Goal: Register for event/course

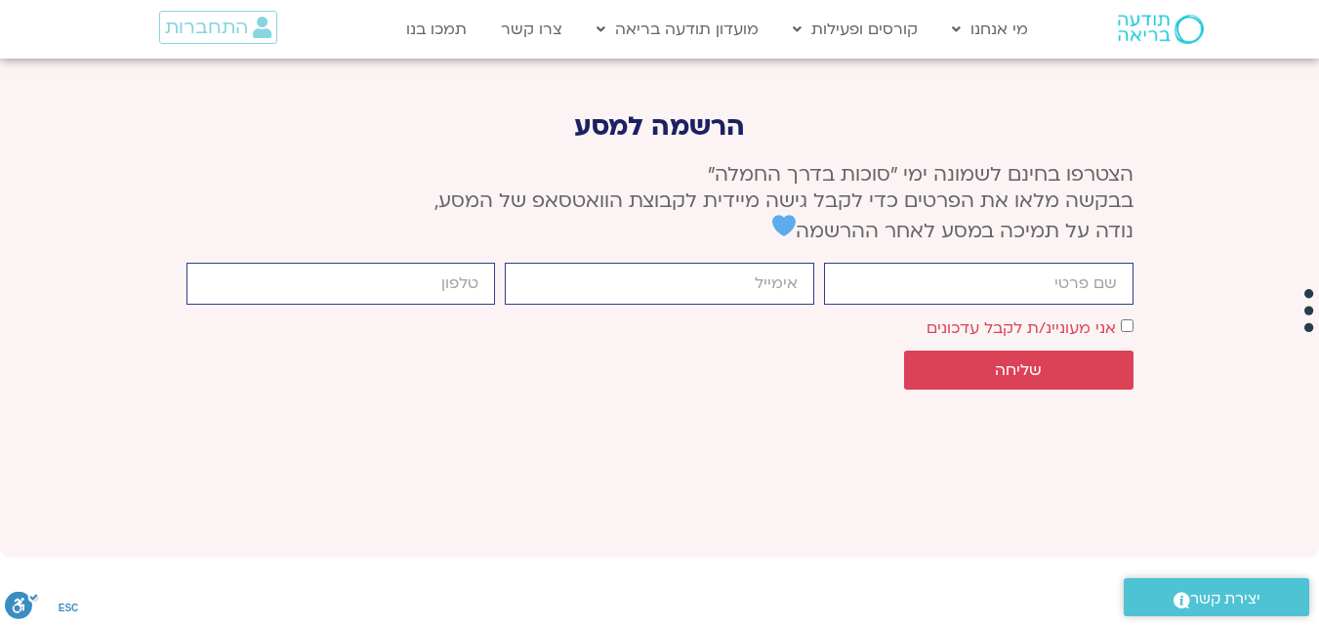
scroll to position [7921, 0]
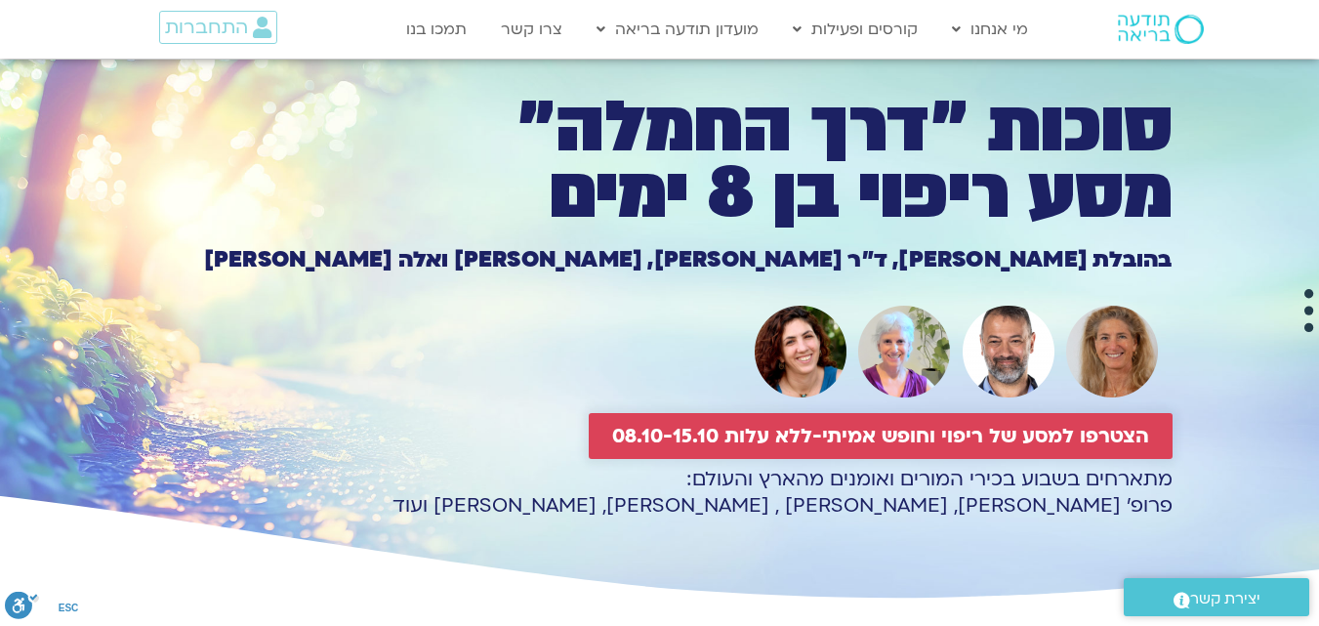
click at [857, 427] on span "הצטרפו למסע של ריפוי וחופש אמיתי-ללא עלות 08.10-15.10" at bounding box center [880, 436] width 537 height 22
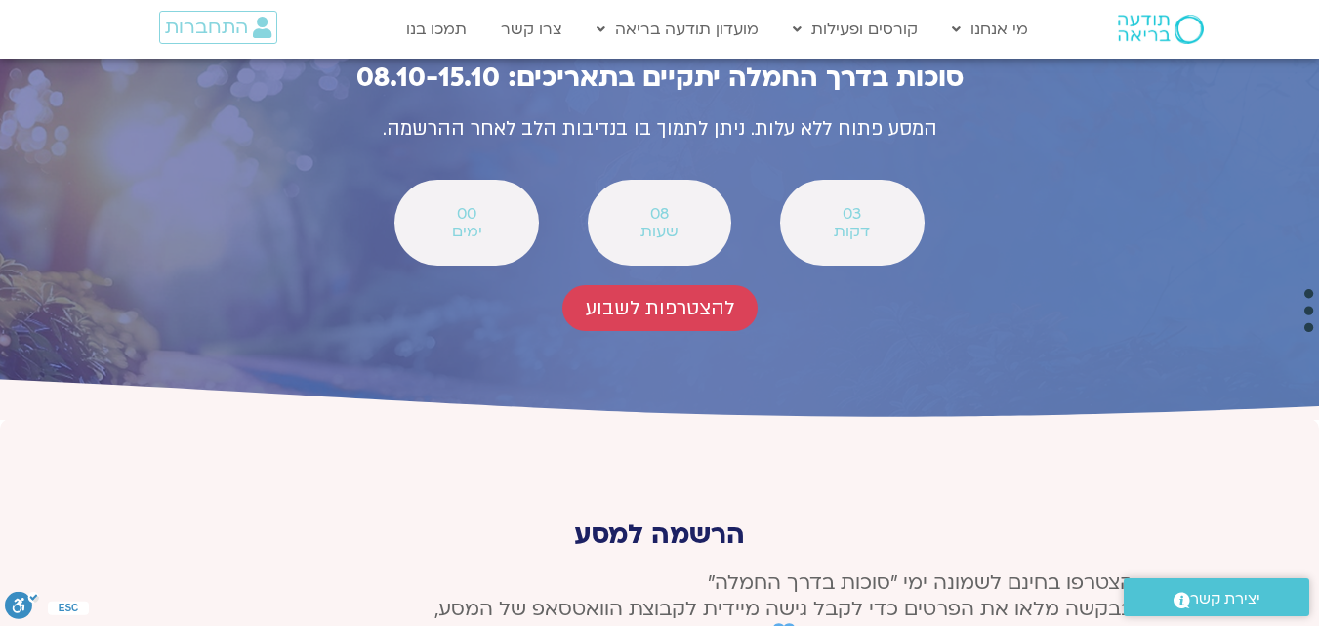
scroll to position [7194, 0]
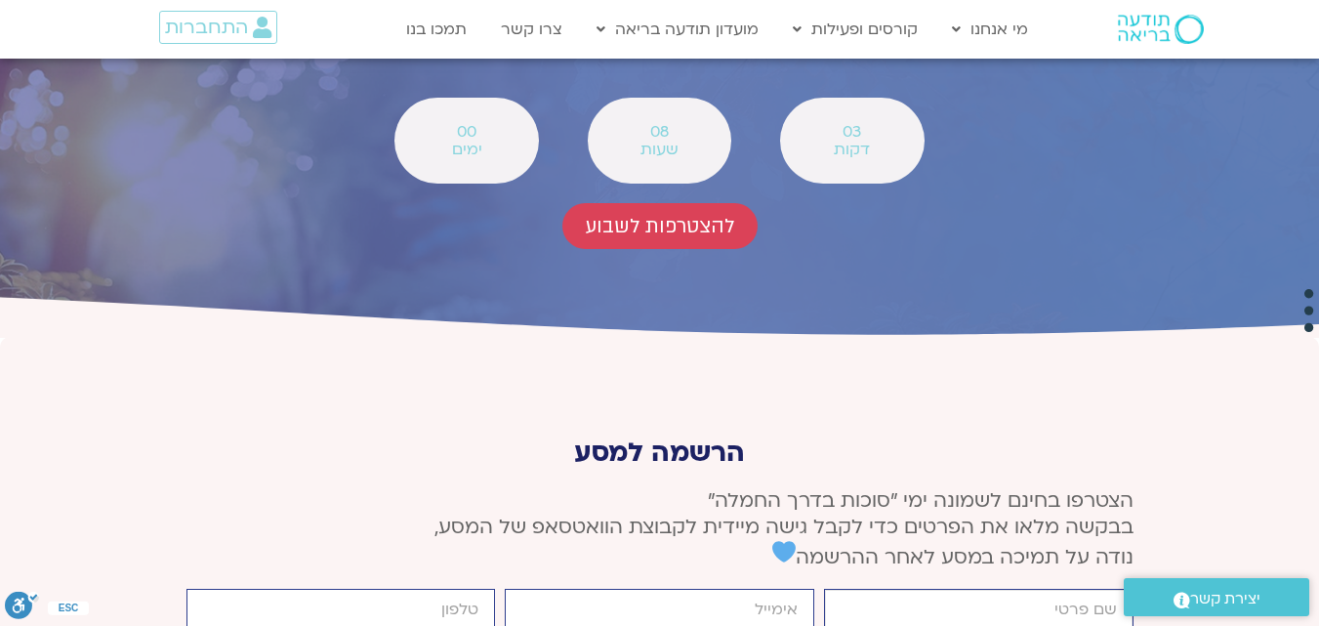
click at [873, 589] on input "firstname" at bounding box center [979, 610] width 310 height 42
type input "שוש"
click at [792, 589] on input "email" at bounding box center [660, 610] width 310 height 42
type input "SHLA3631@GMAIL.COM"
click at [457, 589] on input "cellphone" at bounding box center [342, 610] width 310 height 42
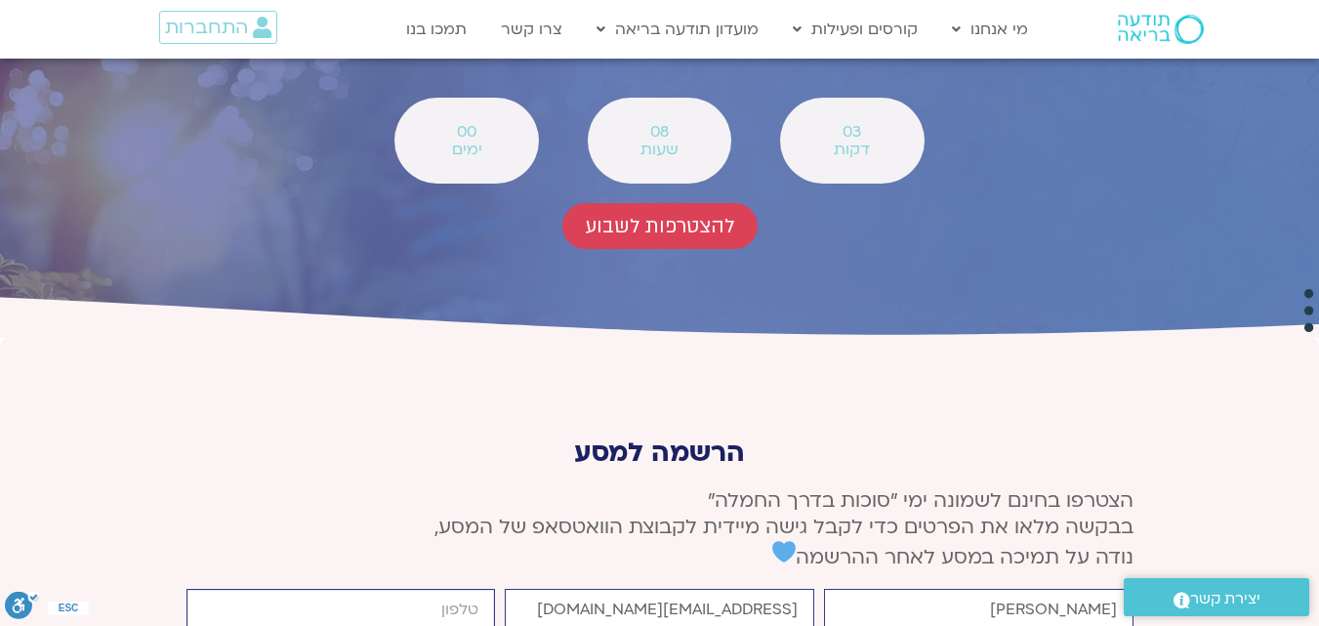
type input "0527630056"
